Goal: Task Accomplishment & Management: Manage account settings

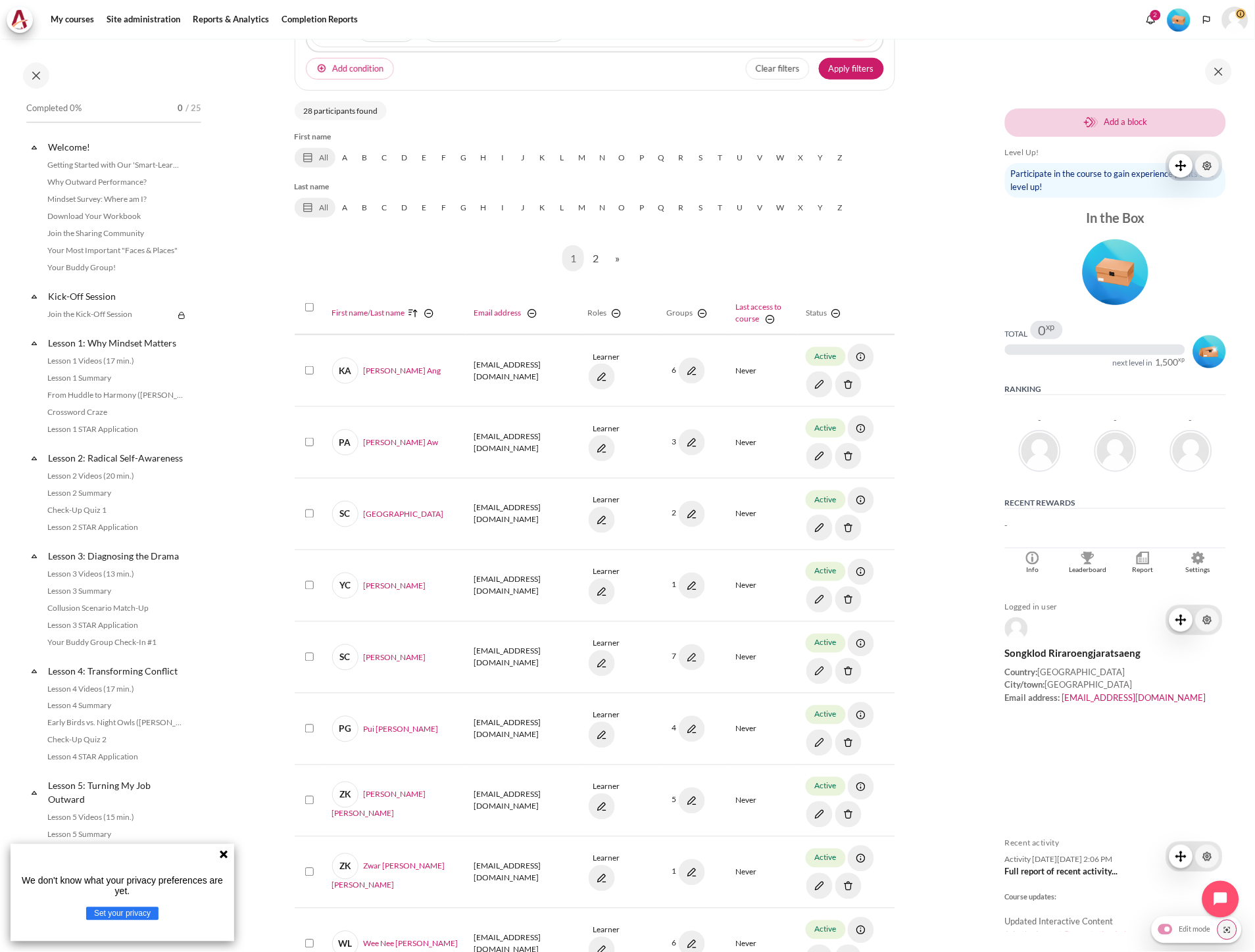
scroll to position [112, 0]
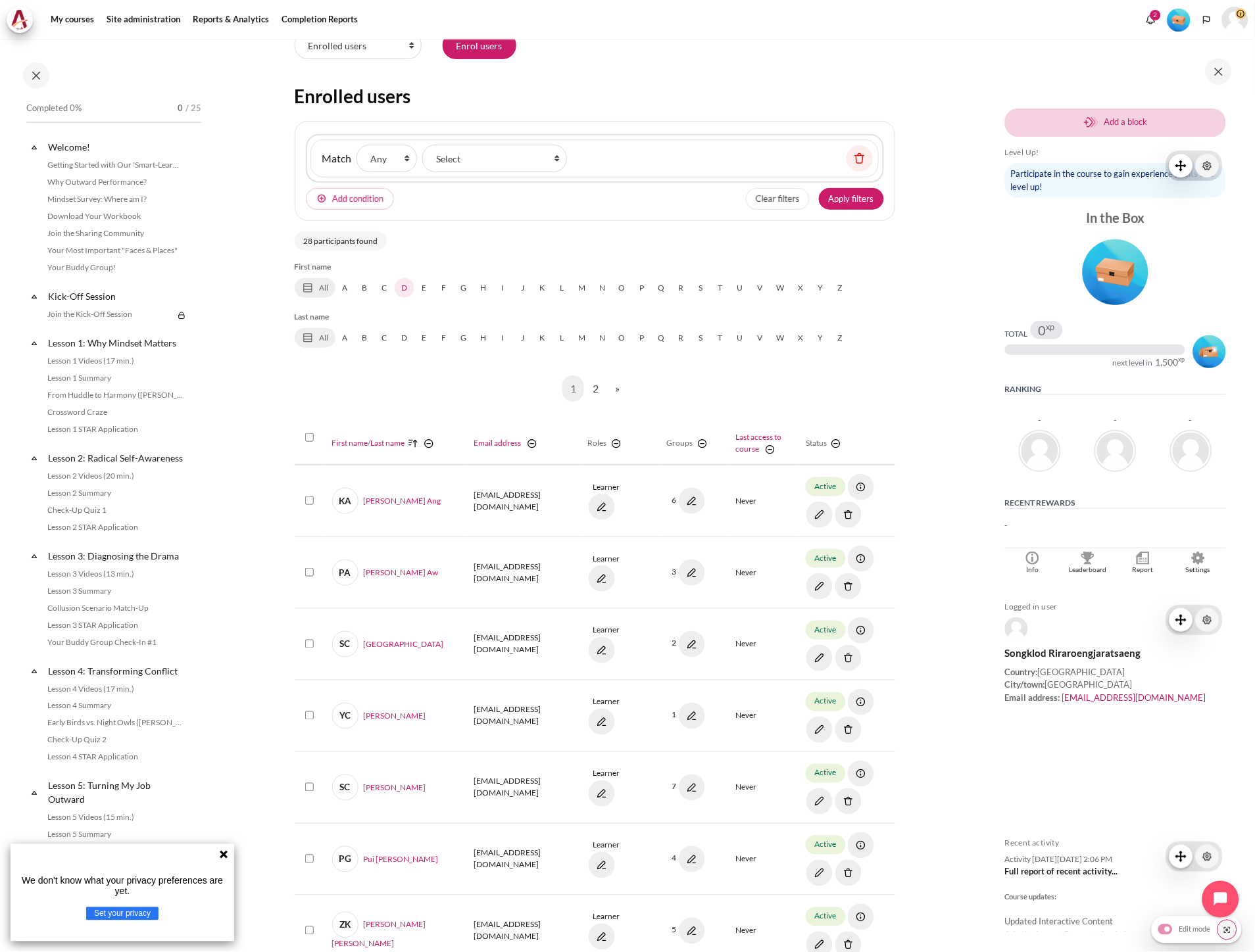
click at [405, 284] on link "D" at bounding box center [404, 288] width 19 height 19
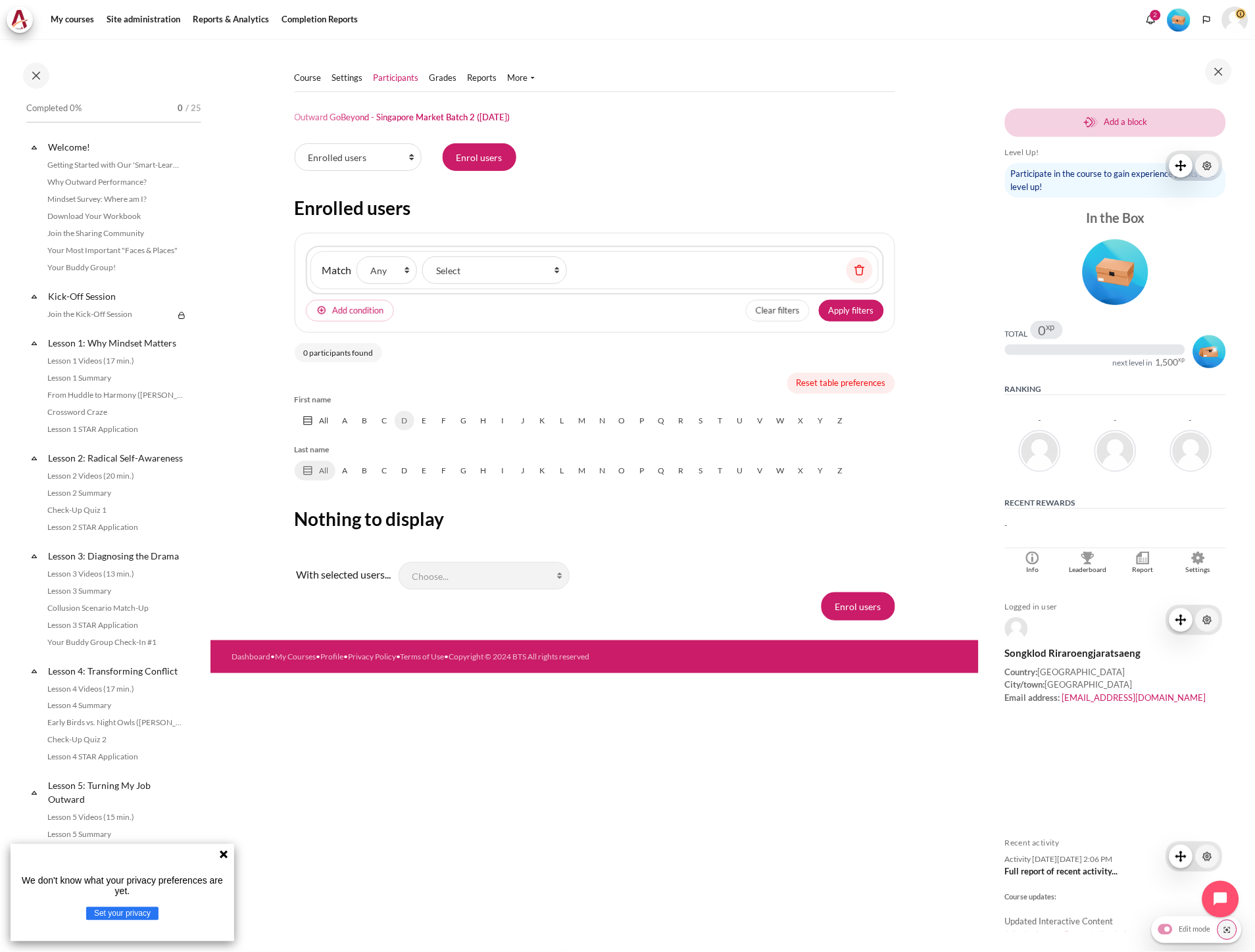
scroll to position [0, 0]
click at [326, 422] on link "All" at bounding box center [314, 420] width 41 height 19
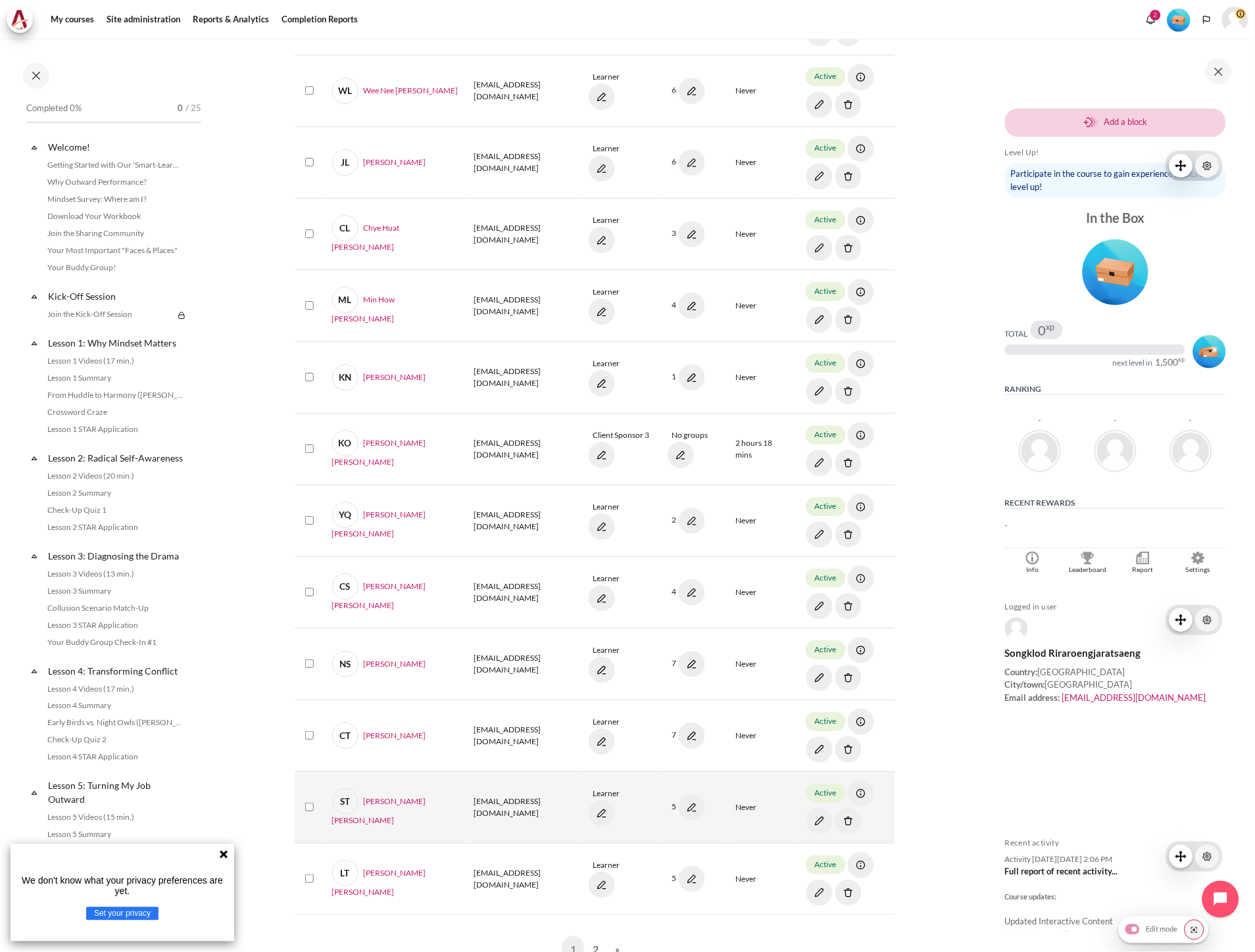
scroll to position [1168, 0]
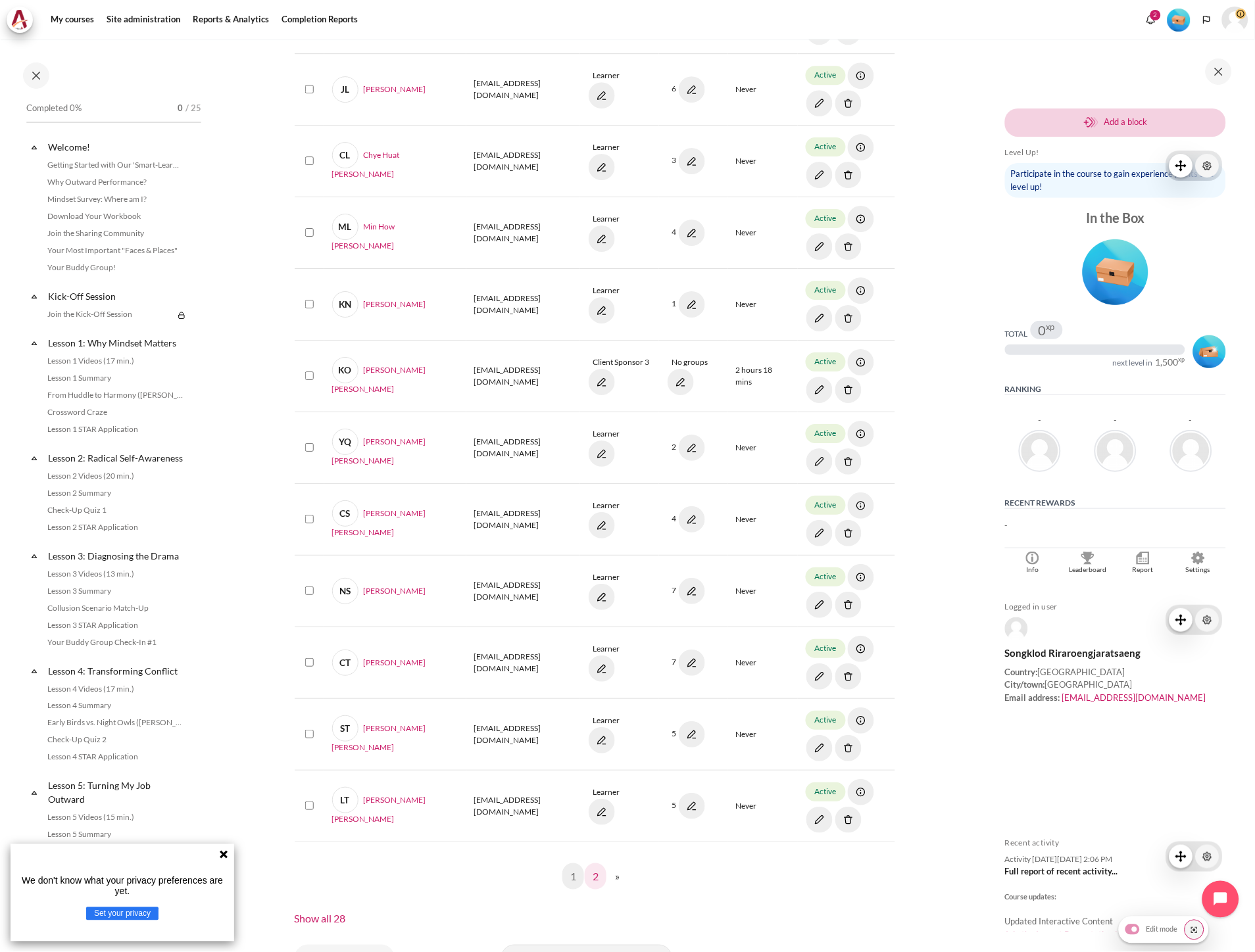
click at [589, 874] on link "2" at bounding box center [595, 876] width 22 height 26
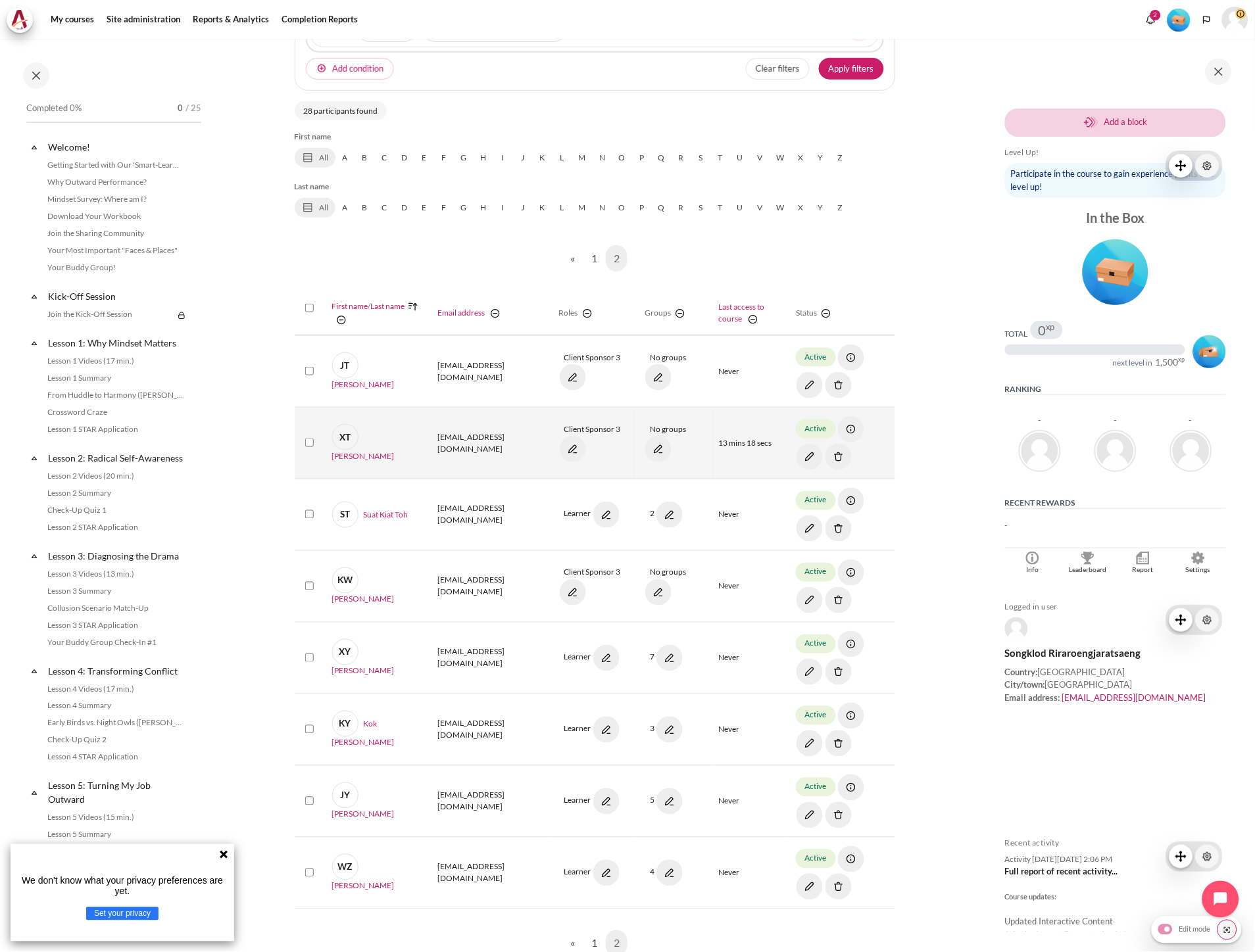
scroll to position [410, 0]
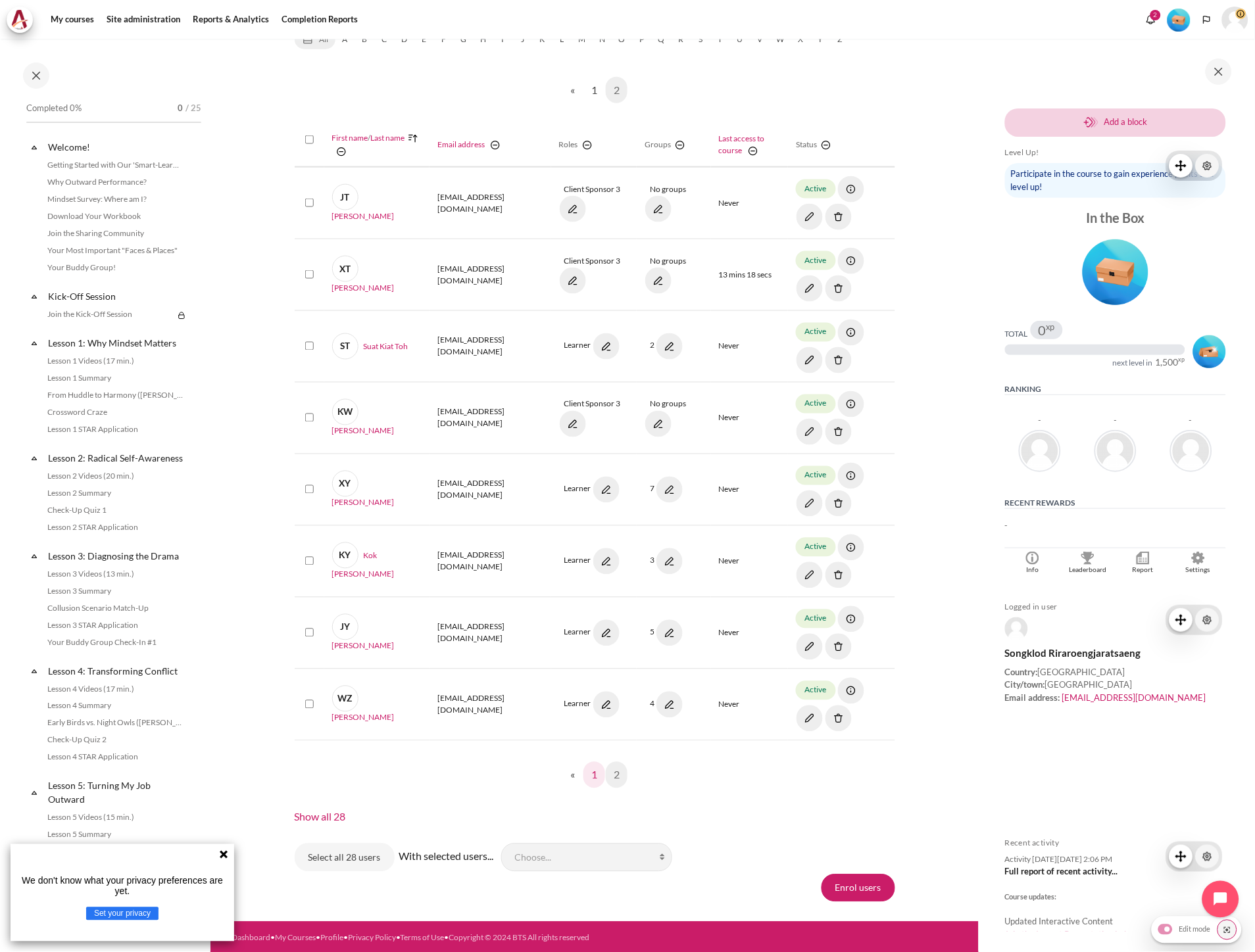
click at [593, 781] on link "1" at bounding box center [593, 775] width 22 height 26
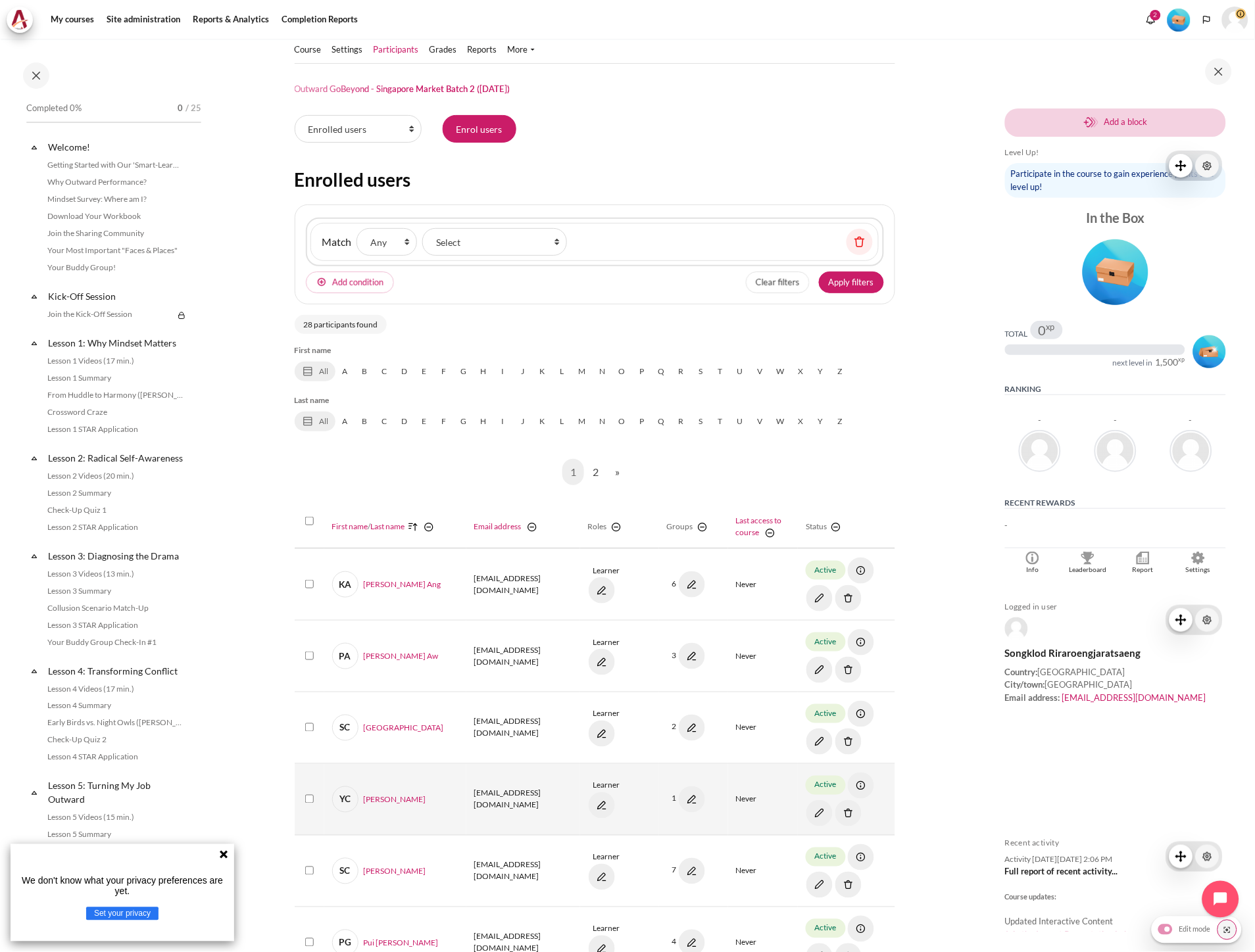
scroll to position [0, 0]
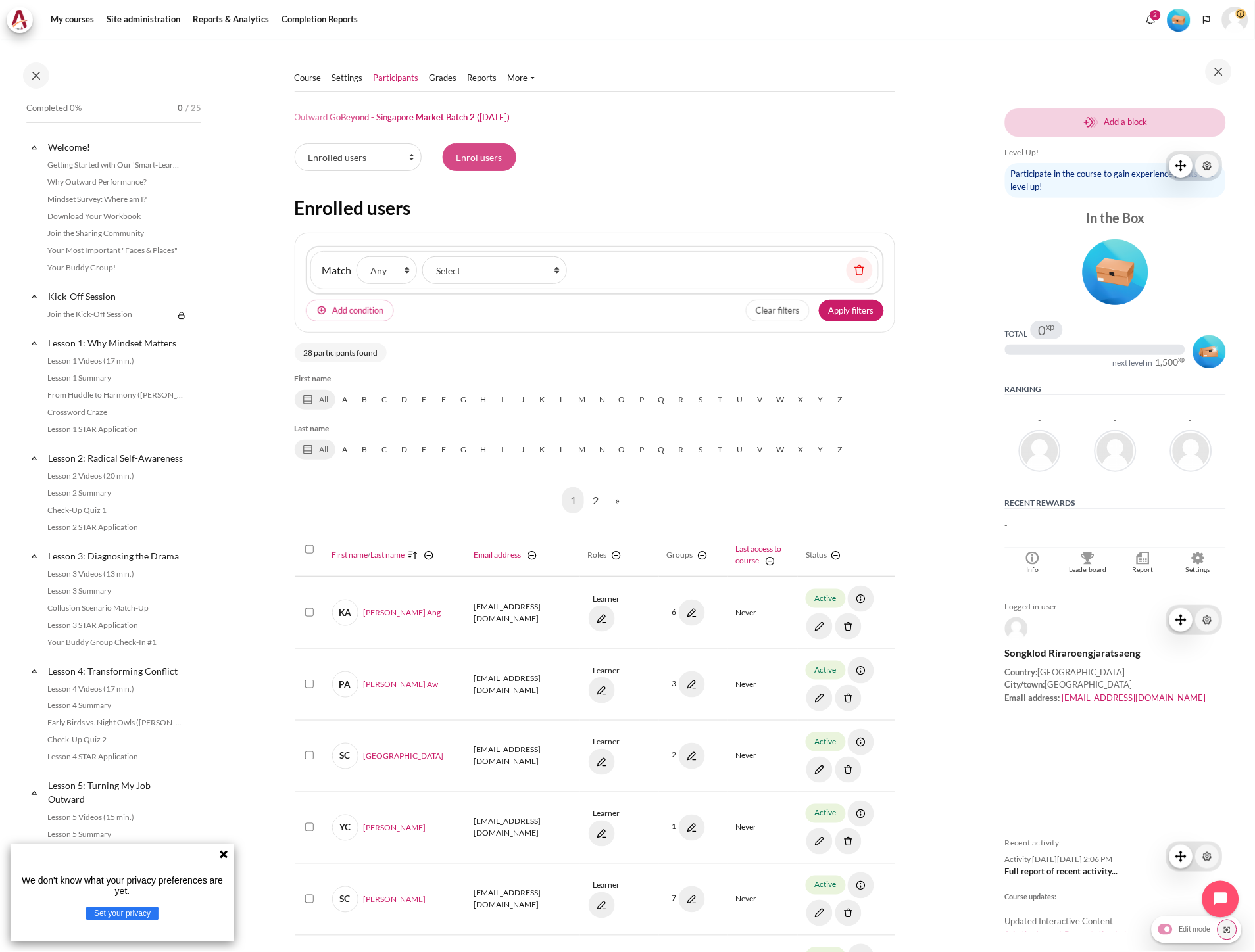
click at [496, 158] on input "Enrol users" at bounding box center [480, 158] width 74 height 28
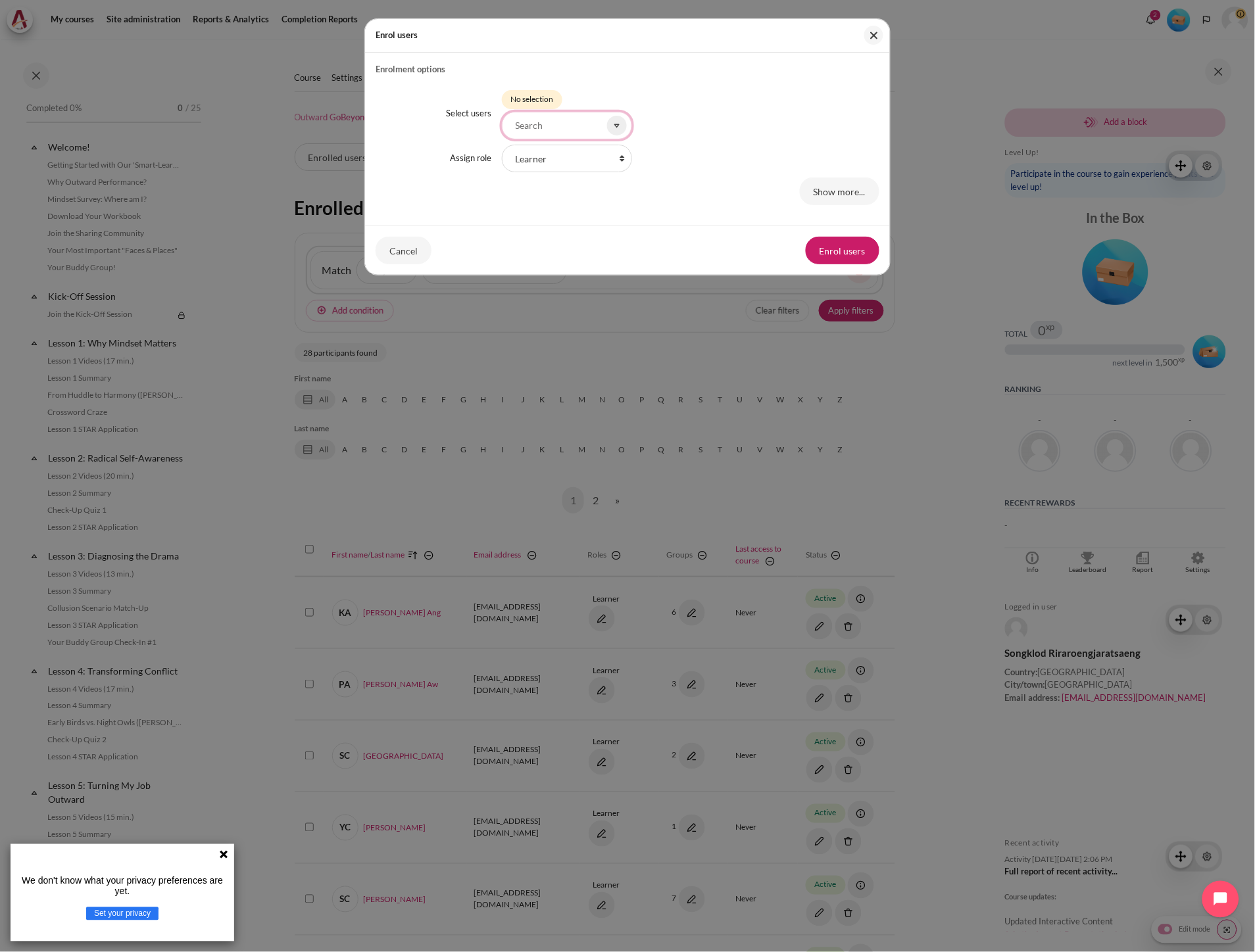
click at [534, 132] on input "Select users" at bounding box center [567, 126] width 130 height 28
type input "d"
click at [283, 688] on div "Enrol users Enrolment options Select users Selected items: No selection Too man…" at bounding box center [628, 476] width 1255 height 952
click at [867, 37] on button "Close" at bounding box center [873, 35] width 19 height 19
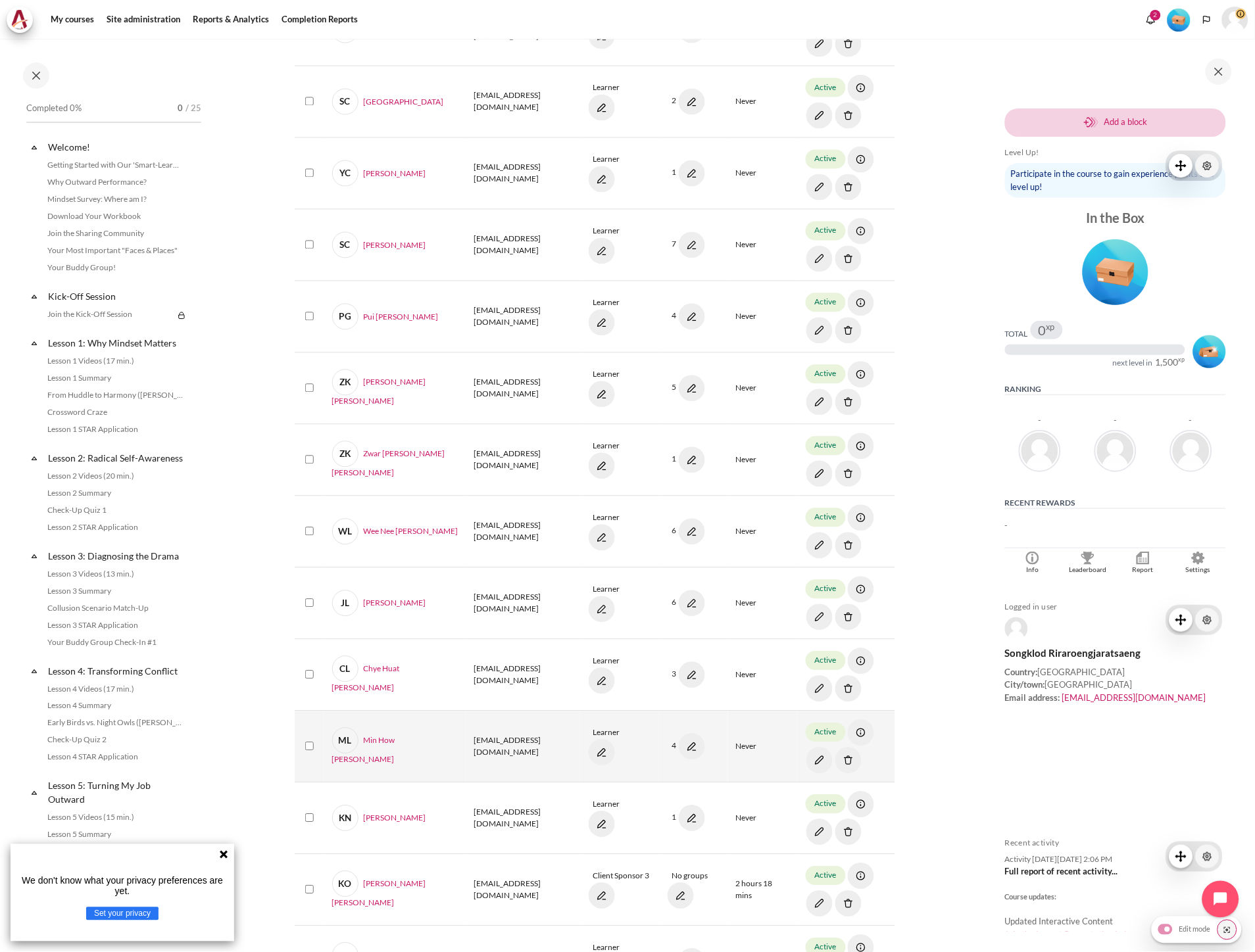
scroll to position [657, 0]
click at [384, 736] on link "ML Min How Danny Low" at bounding box center [395, 743] width 126 height 38
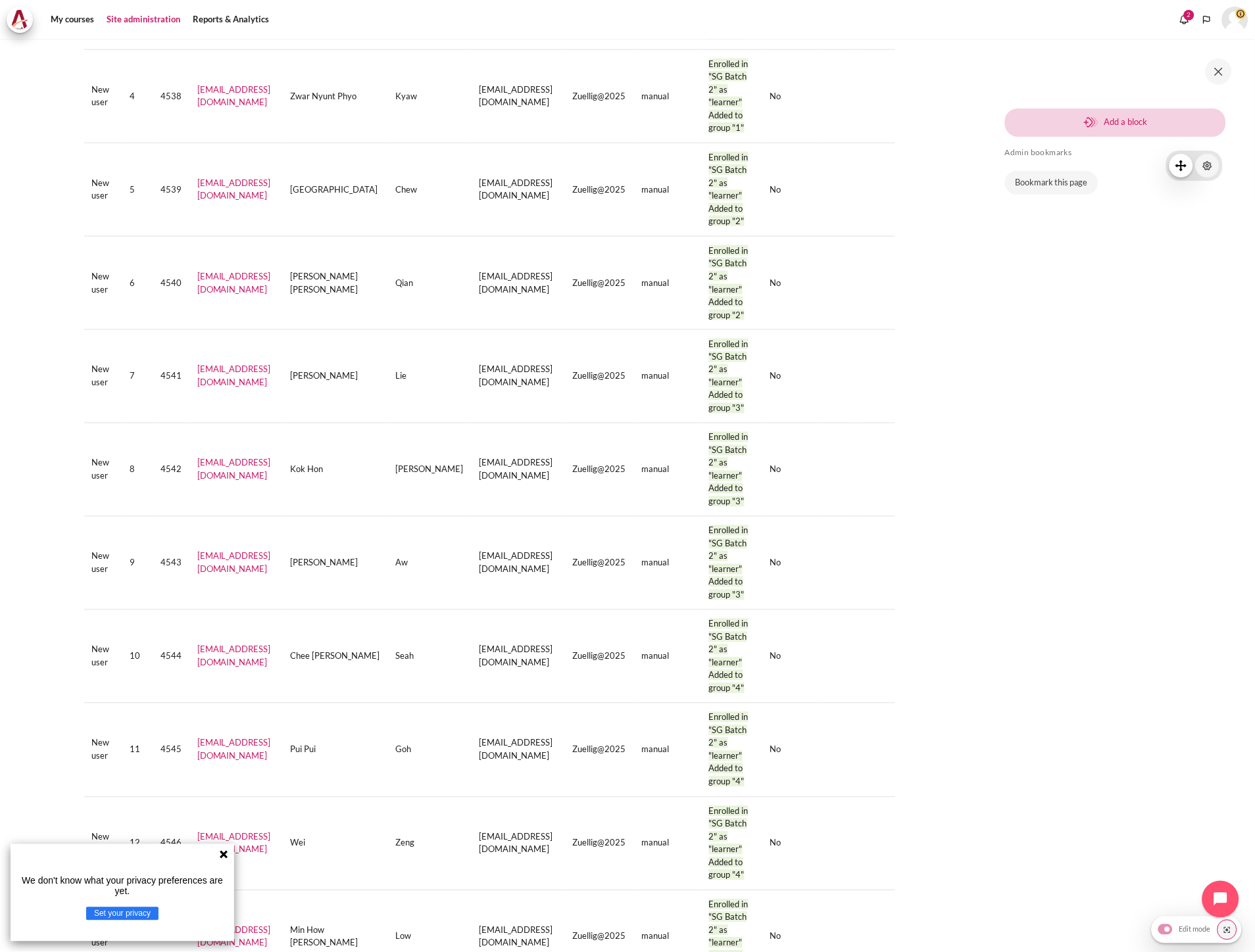
scroll to position [574, 0]
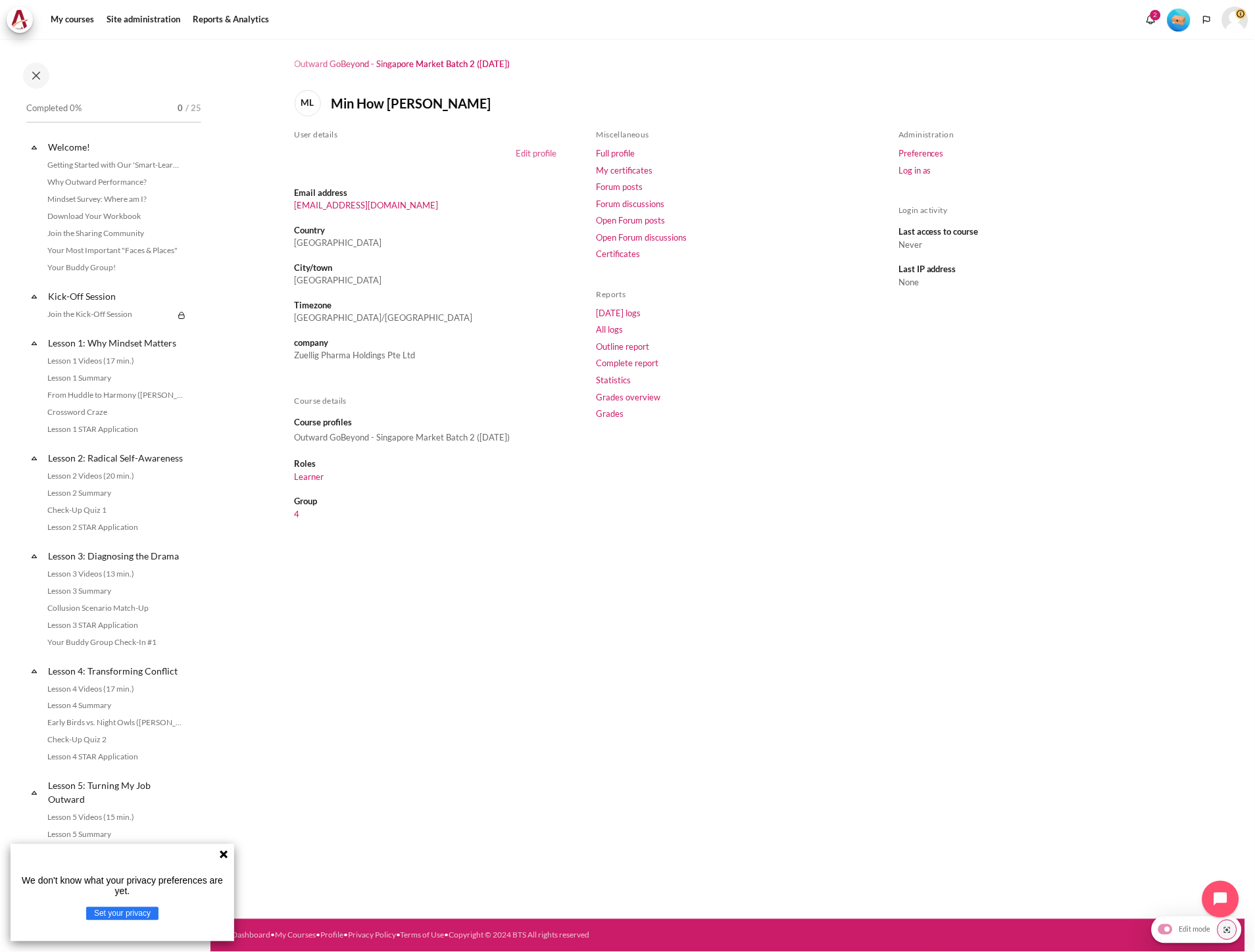
click at [530, 156] on link "Edit profile" at bounding box center [537, 153] width 41 height 10
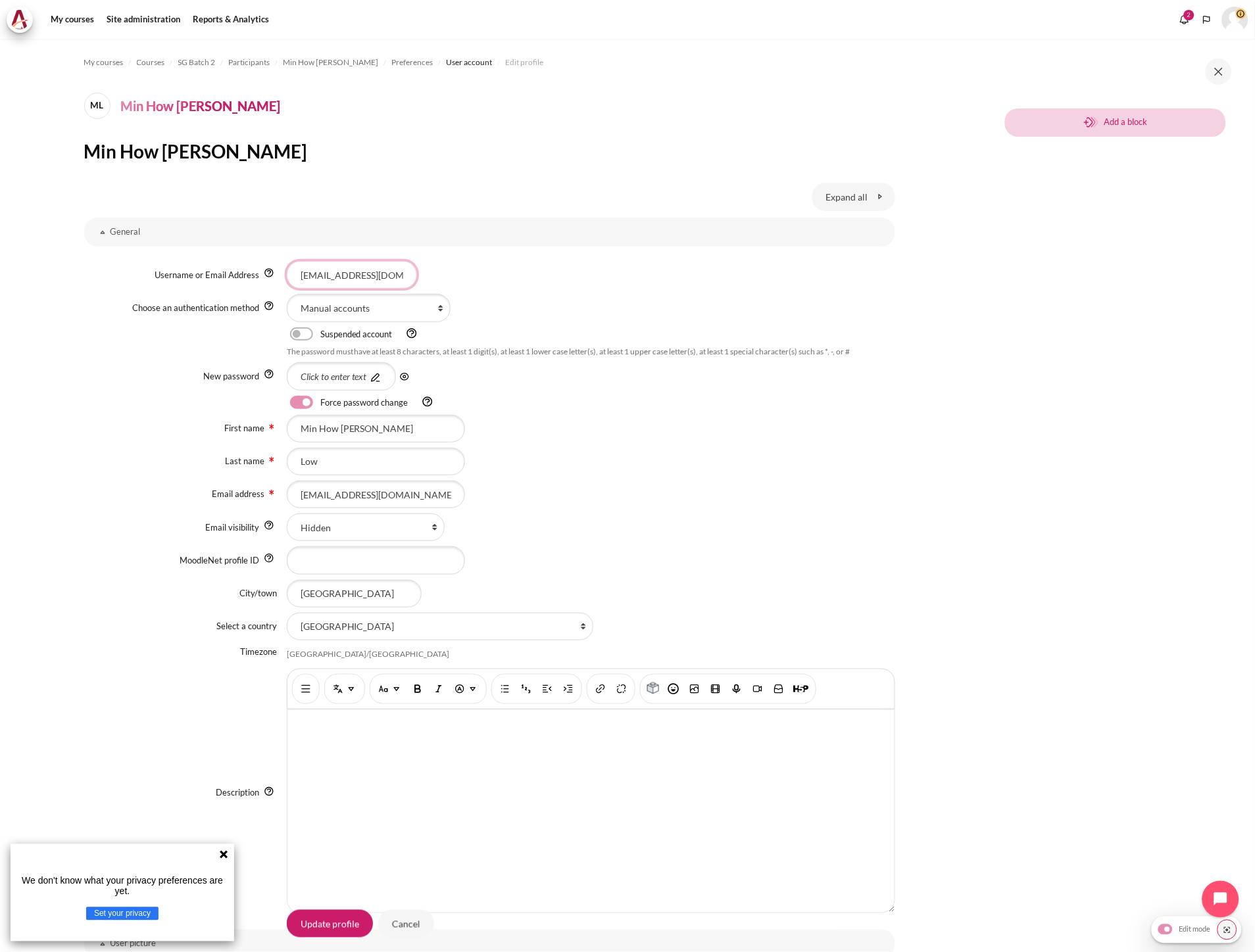
click at [344, 279] on input "[EMAIL_ADDRESS][DOMAIN_NAME]" at bounding box center [352, 275] width 130 height 28
click at [344, 279] on input "dlow@zuelligpharma.com" at bounding box center [352, 275] width 130 height 28
paste input "jcnYip"
drag, startPoint x: 306, startPoint y: 277, endPoint x: 232, endPoint y: 281, distance: 74.1
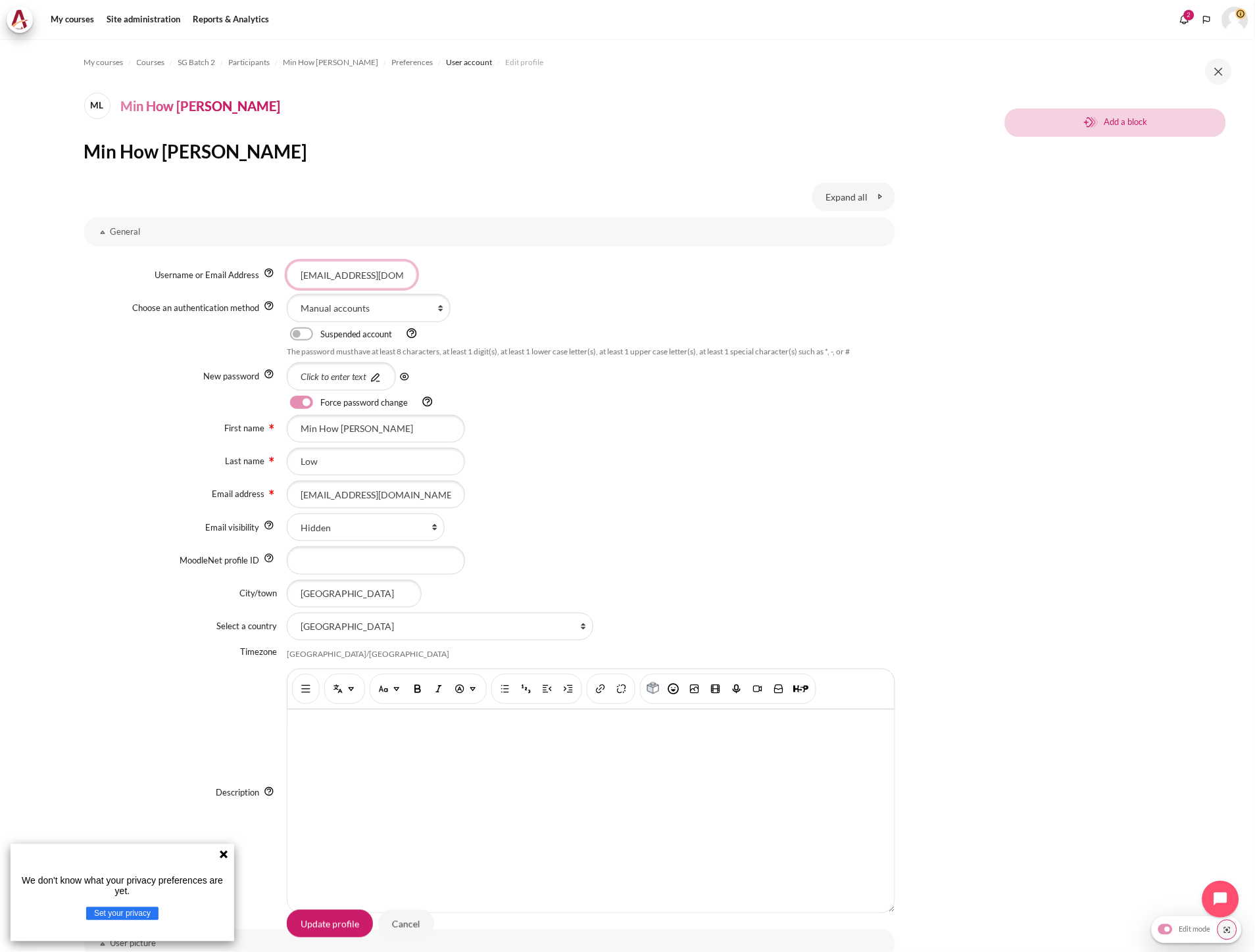
click at [232, 281] on div "Username or Email Address jcnYip@zuelligpharma.com" at bounding box center [489, 275] width 811 height 28
click at [306, 278] on input "jcnัip@zuelligpharma.com" at bounding box center [352, 275] width 130 height 28
type input "[EMAIL_ADDRESS][DOMAIN_NAME]"
click at [332, 500] on input "dlow@zuelligpharma.com" at bounding box center [376, 495] width 178 height 28
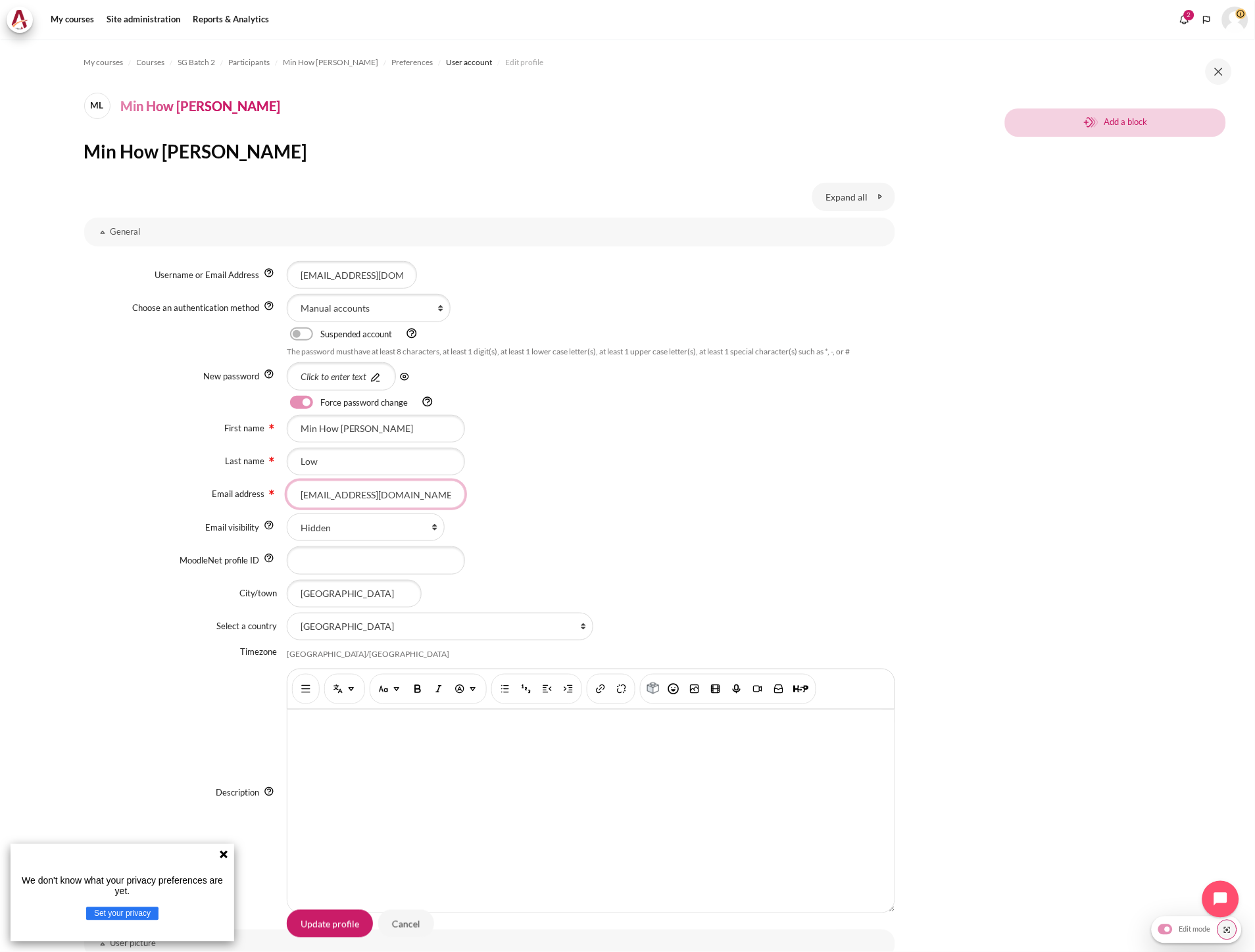
click at [332, 500] on input "[EMAIL_ADDRESS][DOMAIN_NAME]" at bounding box center [376, 495] width 178 height 28
paste input "jcnyip"
type input "jcnyip@zuelligpharma.com"
drag, startPoint x: 371, startPoint y: 429, endPoint x: 161, endPoint y: 402, distance: 211.7
click at [161, 402] on div "Username or Email Address jcnyip@zuelligpharma.com Choose an authentication met…" at bounding box center [489, 590] width 811 height 680
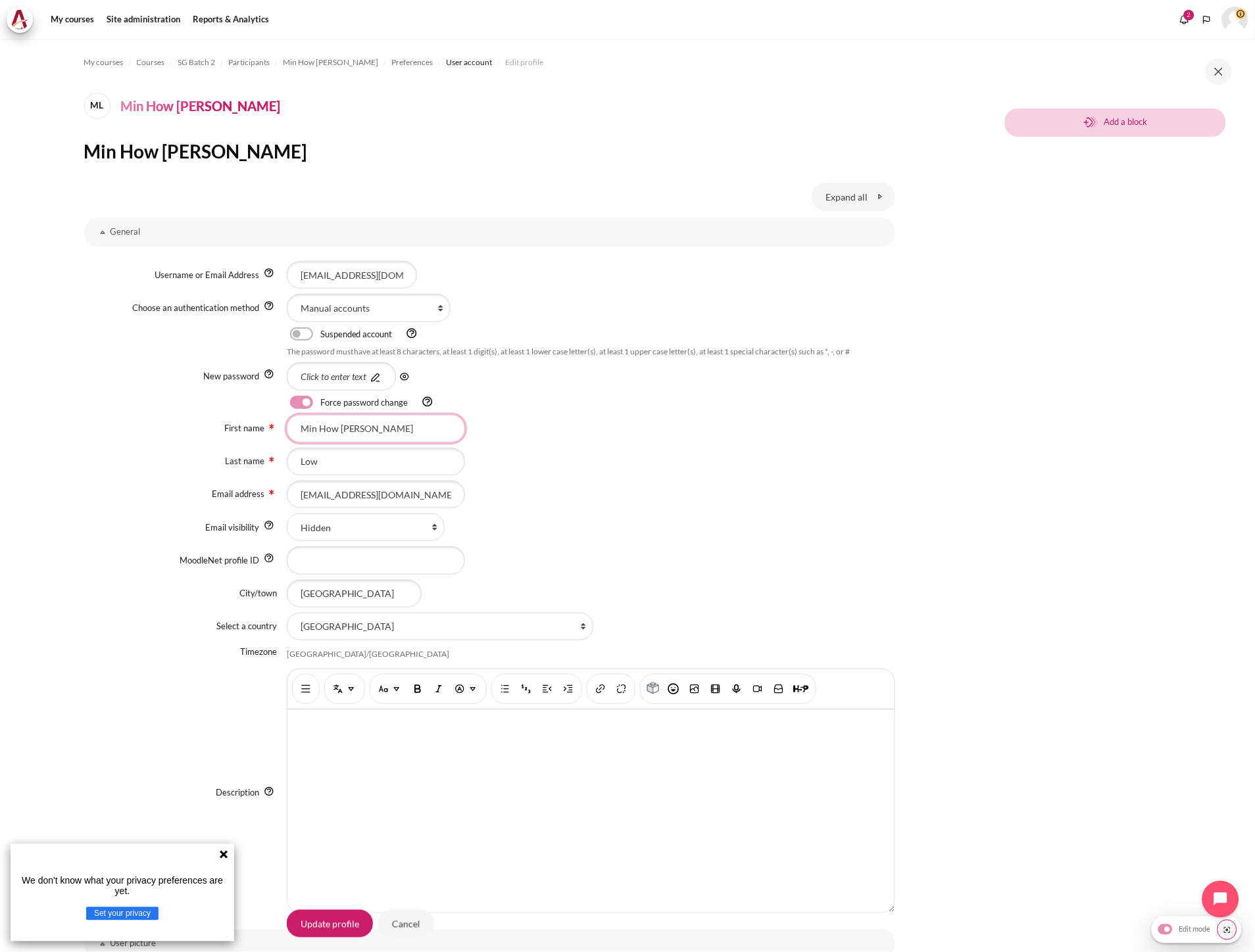
paste input "Juen Chen Nicole"
type input "Juen Chen Nicole"
drag, startPoint x: 352, startPoint y: 466, endPoint x: 216, endPoint y: 460, distance: 136.1
click at [216, 460] on div "Last name Low" at bounding box center [489, 461] width 811 height 28
paste input "YIP"
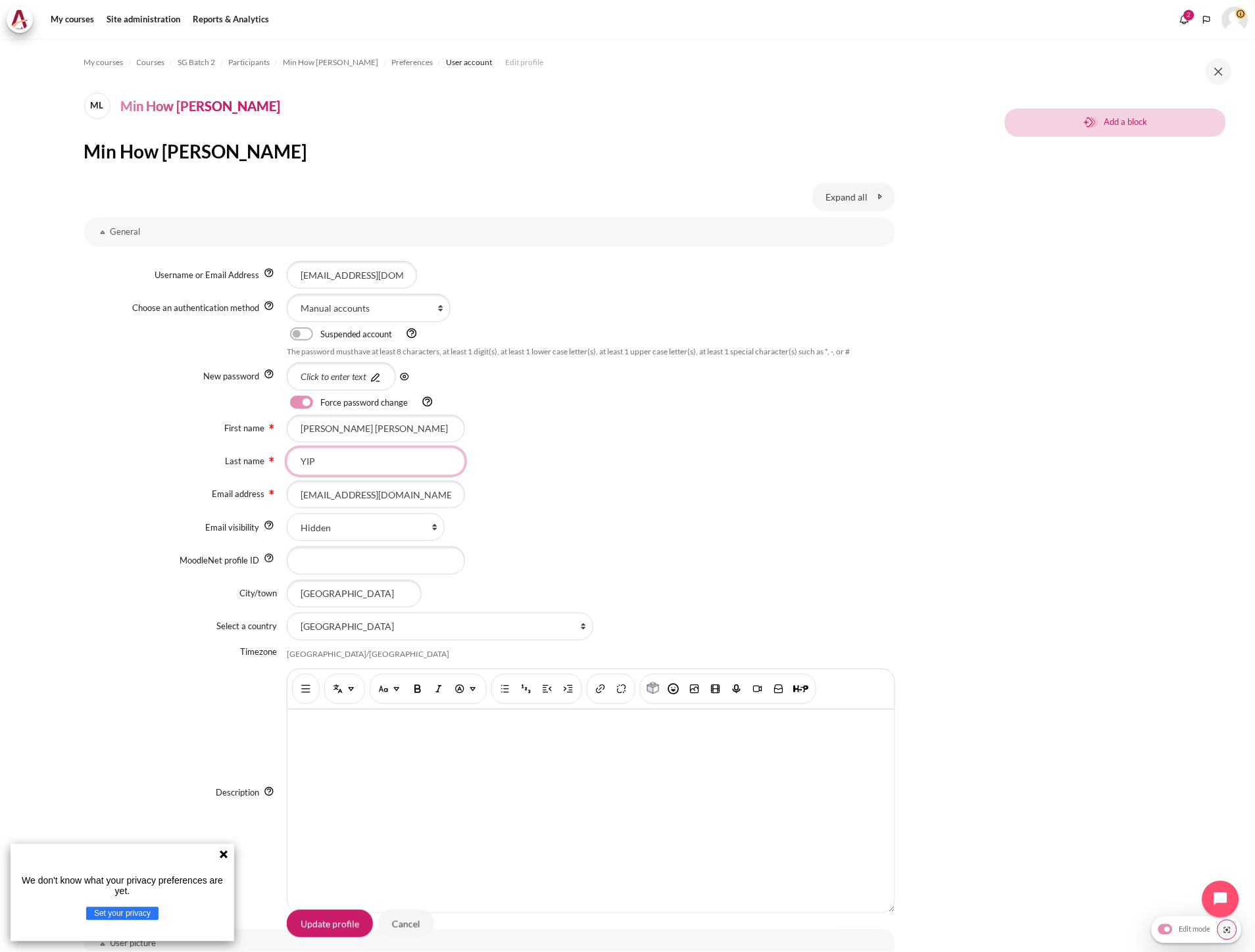
type input "YIP"
drag, startPoint x: 412, startPoint y: 422, endPoint x: 88, endPoint y: 424, distance: 324.0
click at [101, 419] on div "First name Juen Chen Nicole" at bounding box center [489, 429] width 811 height 28
click at [954, 477] on section "My courses Courses SG Batch 2 Participants Min How Danny Low Preferences User a…" at bounding box center [489, 747] width 979 height 1416
drag, startPoint x: 230, startPoint y: 456, endPoint x: 188, endPoint y: 463, distance: 42.6
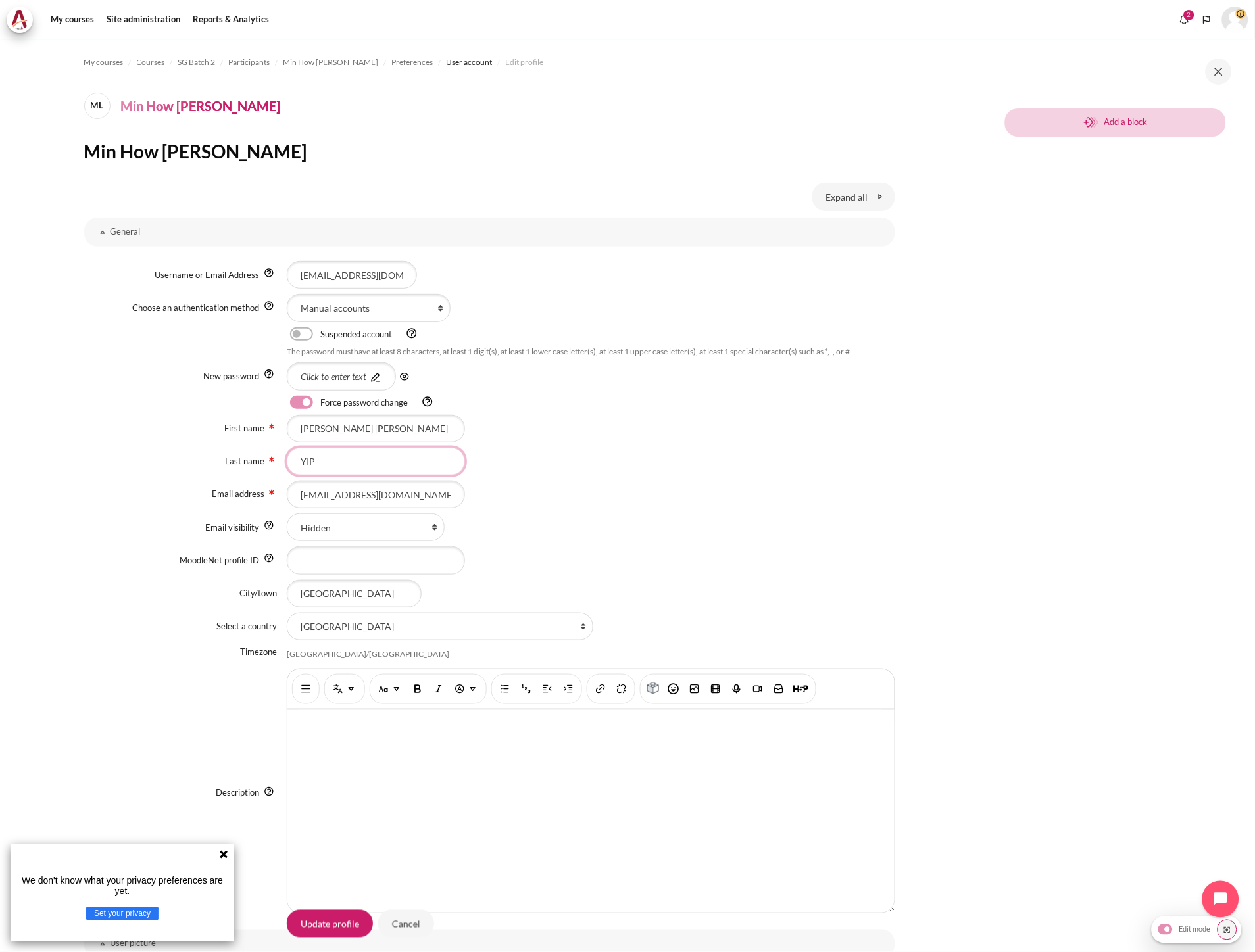
click at [193, 462] on div "Last name YIP" at bounding box center [489, 461] width 811 height 28
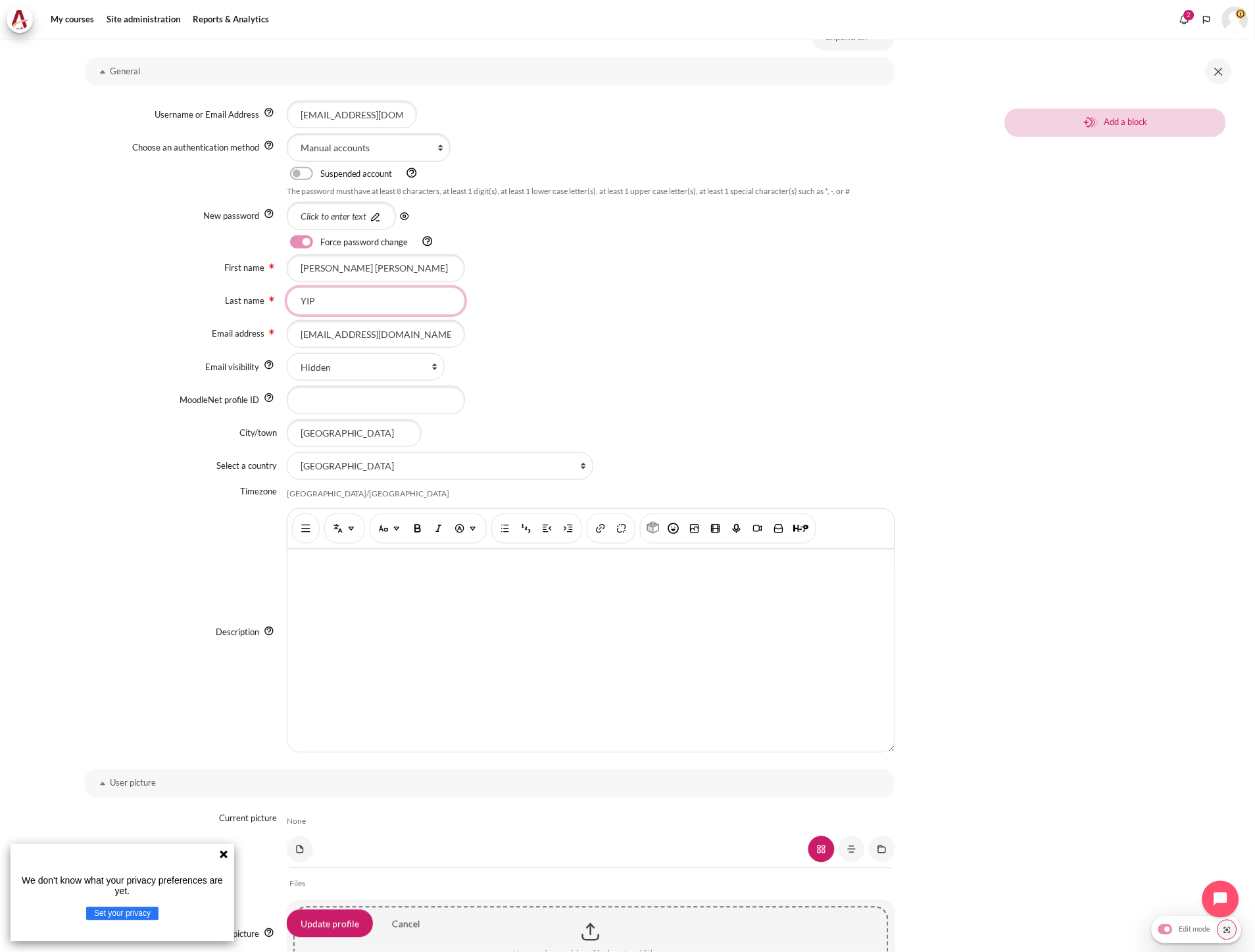
scroll to position [365, 0]
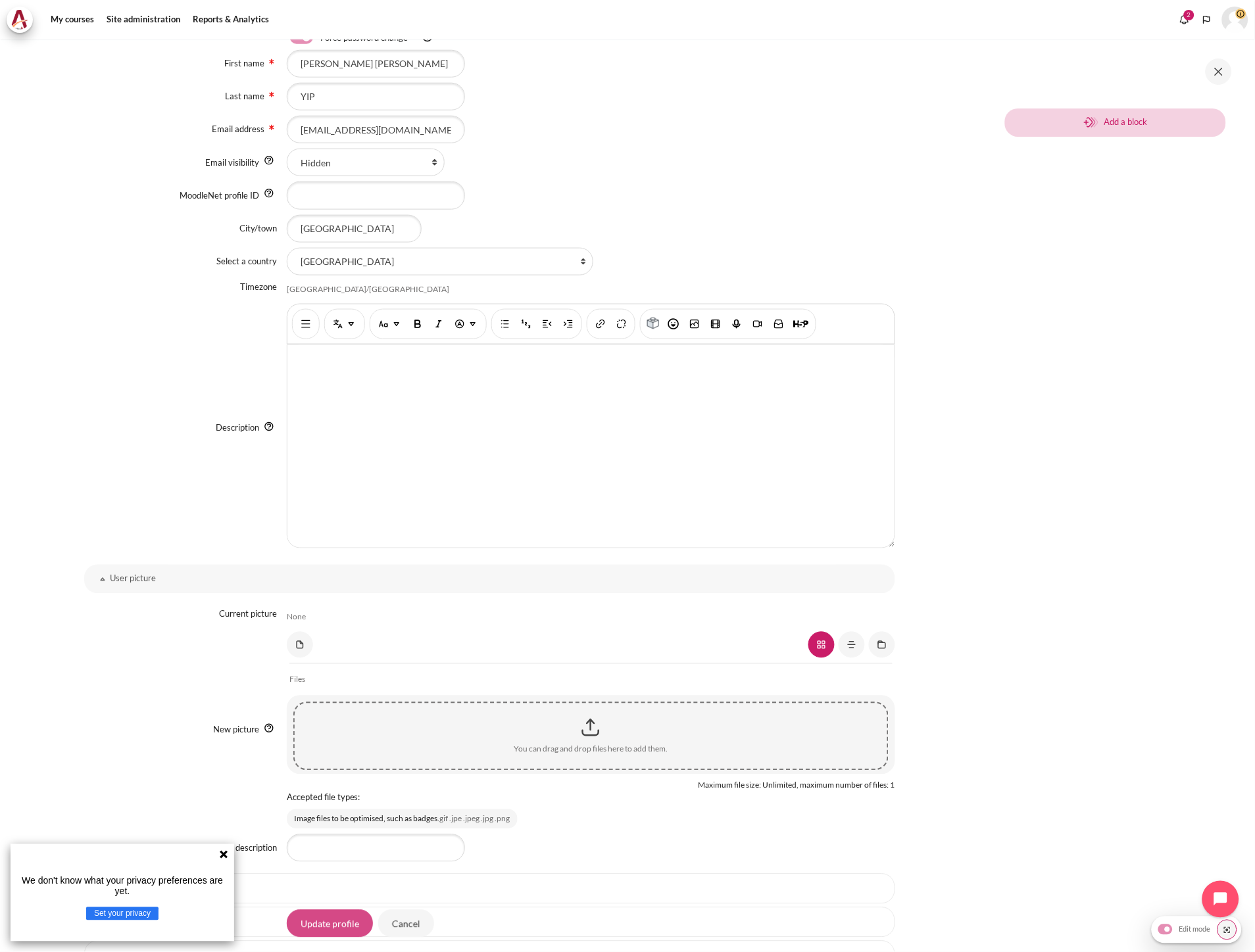
click at [333, 924] on input "Update profile" at bounding box center [330, 924] width 86 height 28
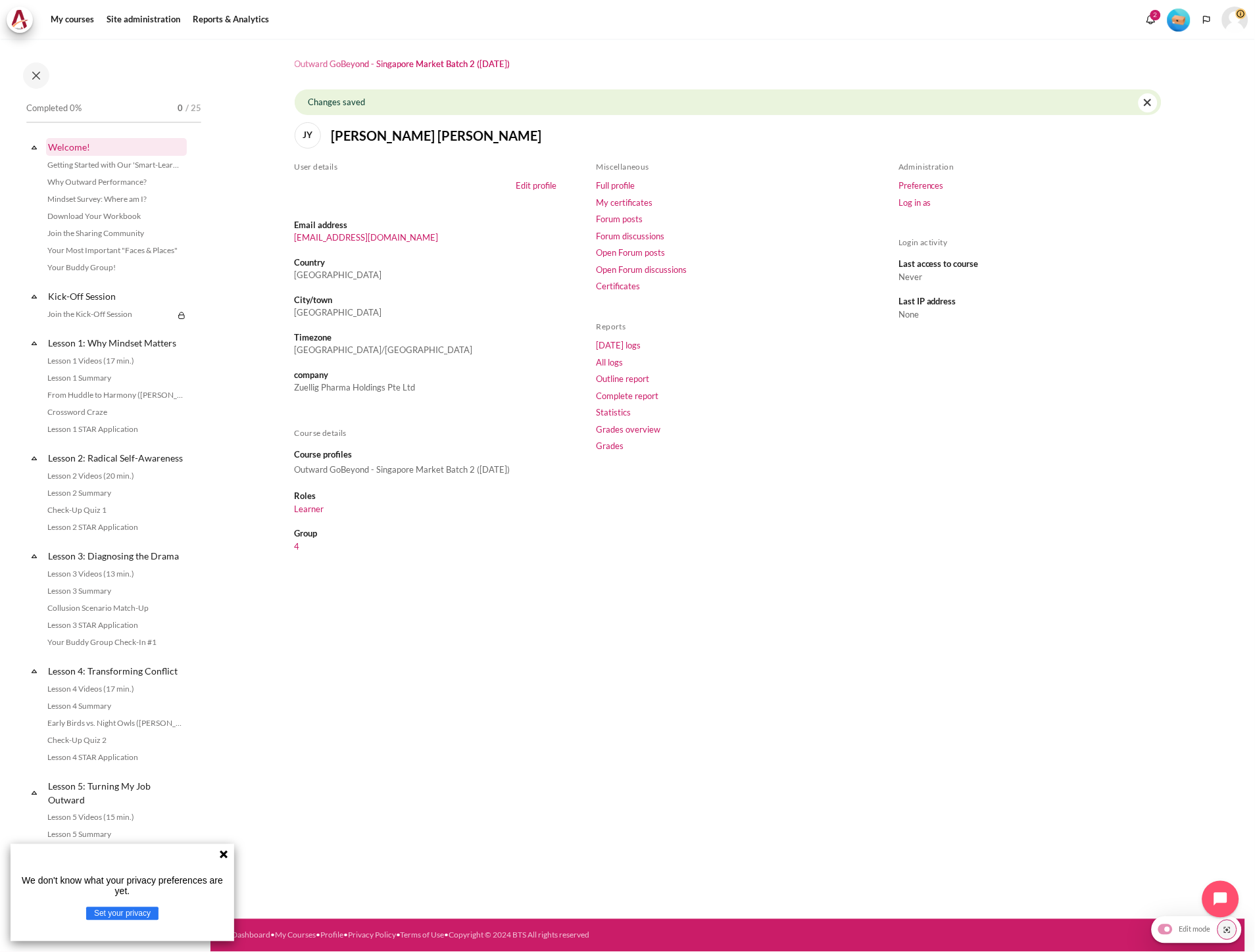
click at [73, 144] on link "Welcome!" at bounding box center [116, 147] width 141 height 18
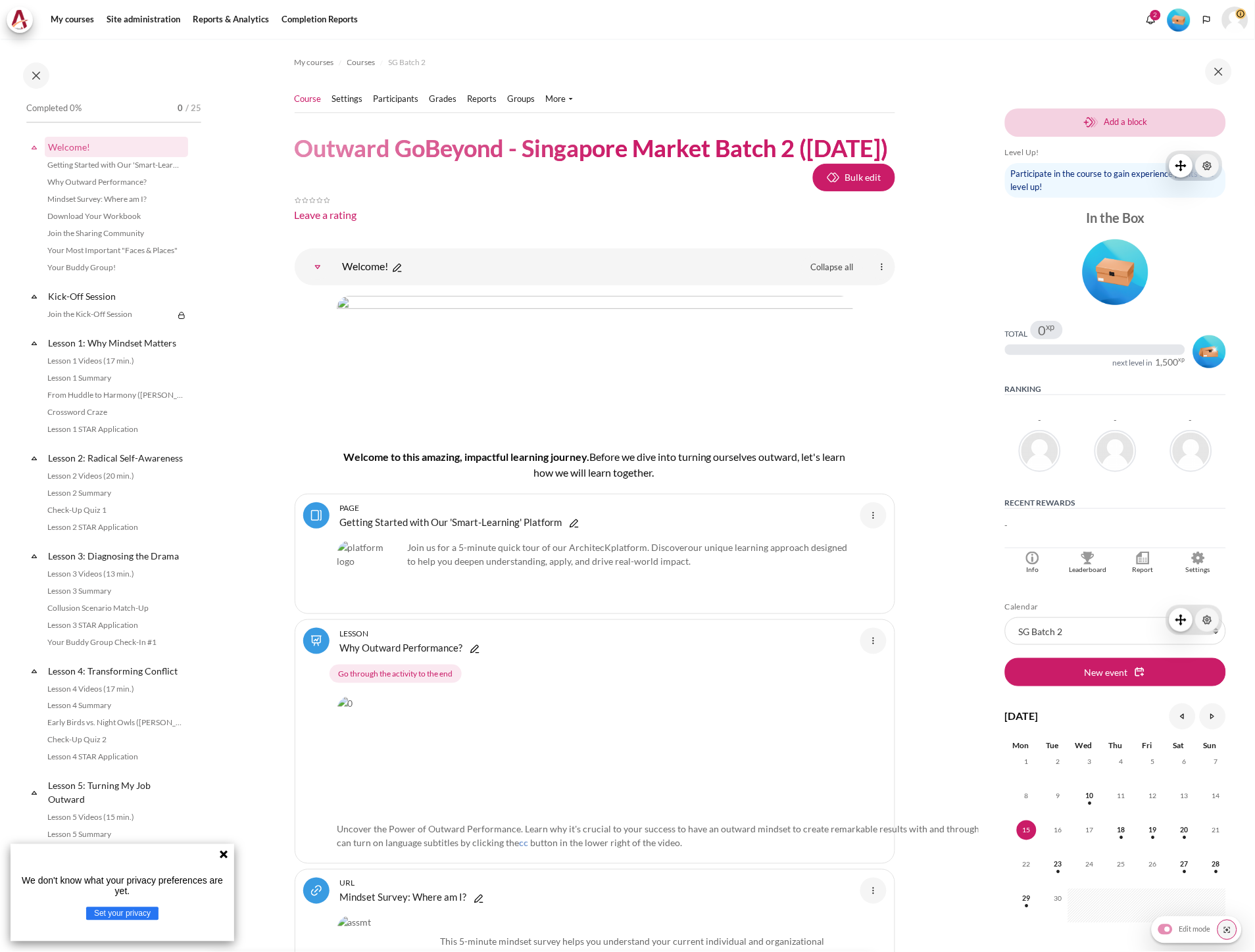
click at [314, 94] on link "Course" at bounding box center [308, 99] width 27 height 13
